Goal: Browse casually: Explore the website without a specific task or goal

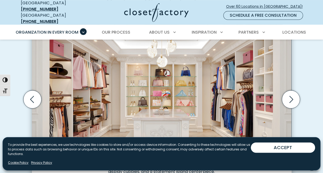
scroll to position [168, 0]
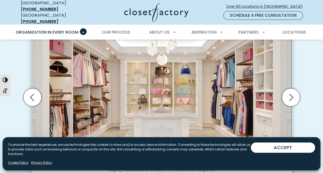
click at [292, 147] on button "ACCEPT" at bounding box center [283, 148] width 64 height 10
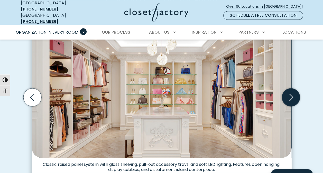
click at [287, 92] on icon "Next slide" at bounding box center [291, 97] width 18 height 18
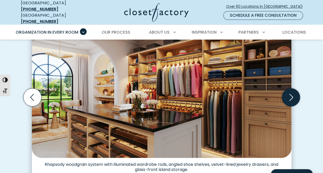
click at [287, 92] on icon "Next slide" at bounding box center [291, 97] width 18 height 18
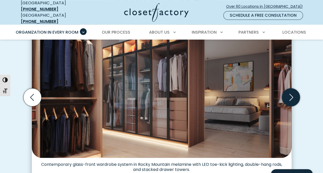
click at [287, 92] on icon "Next slide" at bounding box center [291, 97] width 18 height 18
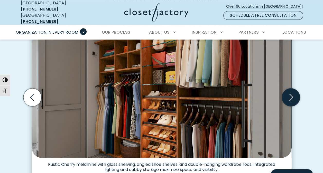
click at [287, 92] on icon "Next slide" at bounding box center [291, 97] width 18 height 18
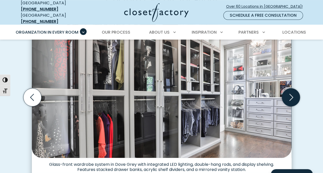
click at [287, 92] on icon "Next slide" at bounding box center [291, 97] width 18 height 18
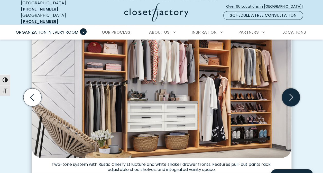
click at [287, 92] on icon "Next slide" at bounding box center [291, 97] width 18 height 18
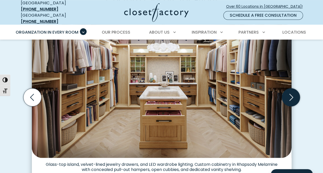
click at [287, 92] on icon "Next slide" at bounding box center [291, 97] width 18 height 18
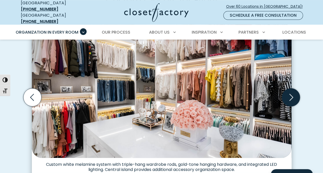
click at [289, 93] on icon "Next slide" at bounding box center [291, 97] width 18 height 18
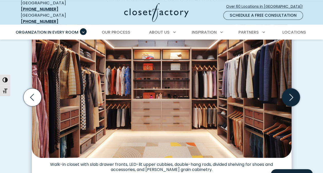
click at [289, 93] on icon "Next slide" at bounding box center [291, 97] width 18 height 18
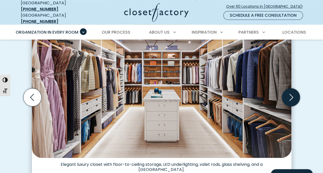
click at [289, 93] on icon "Next slide" at bounding box center [291, 97] width 18 height 18
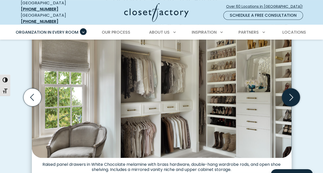
click at [289, 93] on icon "Next slide" at bounding box center [291, 97] width 18 height 18
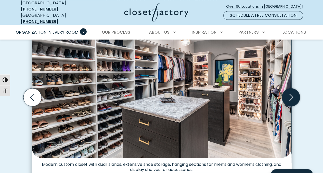
click at [290, 93] on icon "Next slide" at bounding box center [291, 97] width 18 height 18
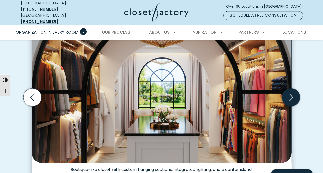
click at [290, 93] on icon "Next slide" at bounding box center [291, 97] width 18 height 18
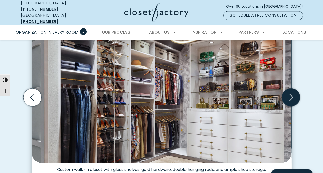
click at [290, 93] on icon "Next slide" at bounding box center [291, 97] width 18 height 18
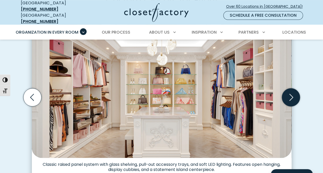
click at [290, 93] on icon "Next slide" at bounding box center [291, 97] width 18 height 18
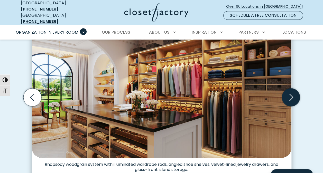
click at [290, 93] on icon "Next slide" at bounding box center [291, 97] width 18 height 18
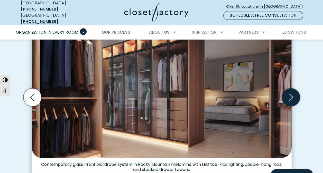
click at [290, 93] on icon "Next slide" at bounding box center [291, 97] width 18 height 18
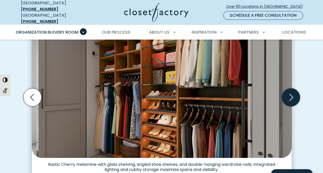
click at [290, 93] on icon "Next slide" at bounding box center [291, 97] width 18 height 18
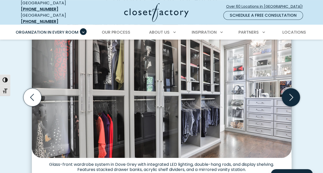
click at [290, 93] on icon "Next slide" at bounding box center [291, 97] width 18 height 18
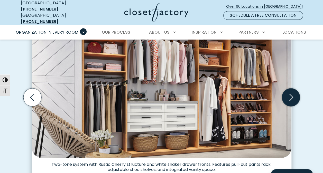
click at [290, 93] on icon "Next slide" at bounding box center [291, 97] width 18 height 18
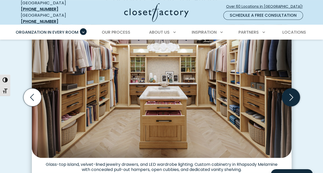
click at [290, 93] on icon "Next slide" at bounding box center [291, 97] width 18 height 18
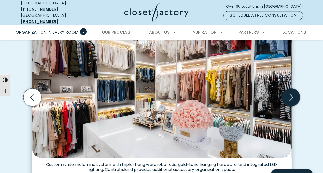
click at [290, 93] on icon "Next slide" at bounding box center [291, 97] width 18 height 18
